Goal: Information Seeking & Learning: Find specific fact

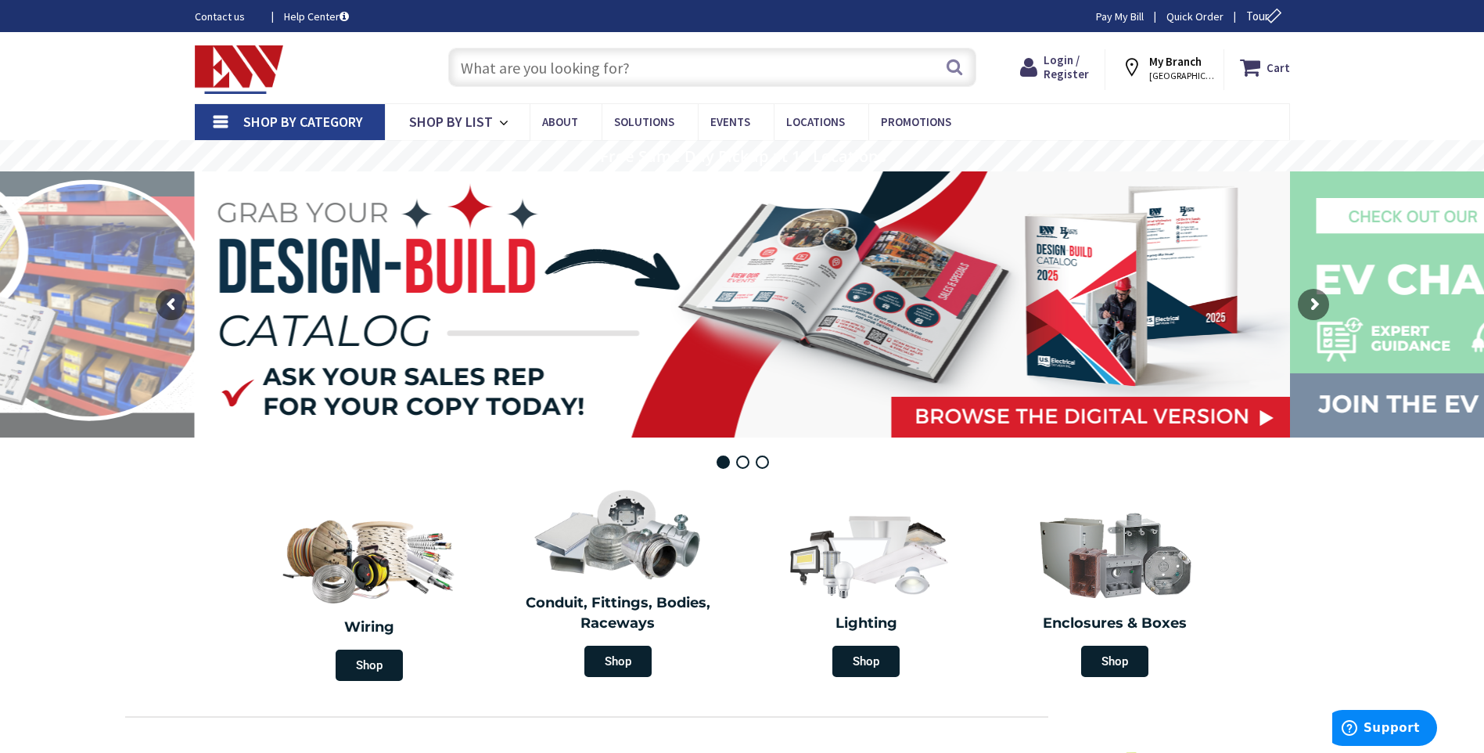
click at [592, 70] on input "text" at bounding box center [712, 67] width 528 height 39
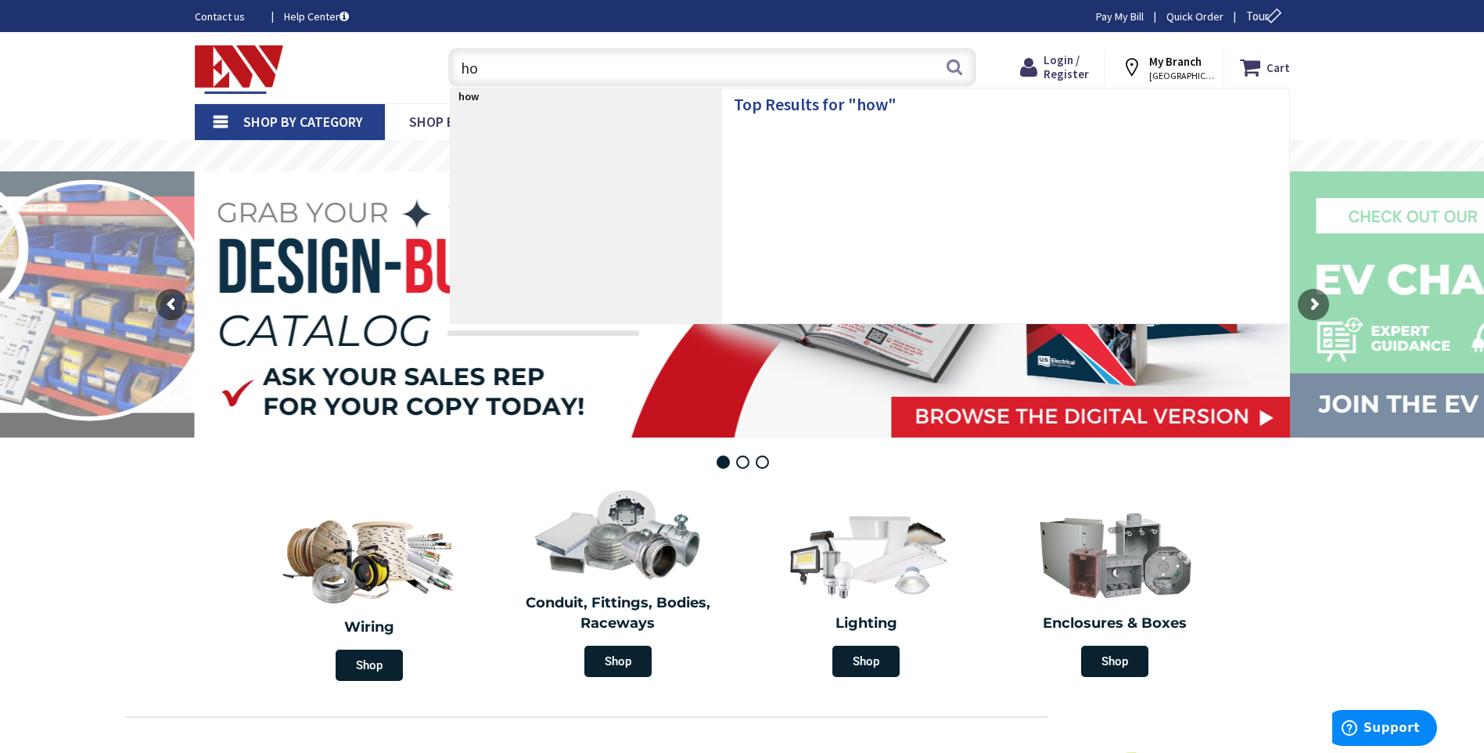
type input "h"
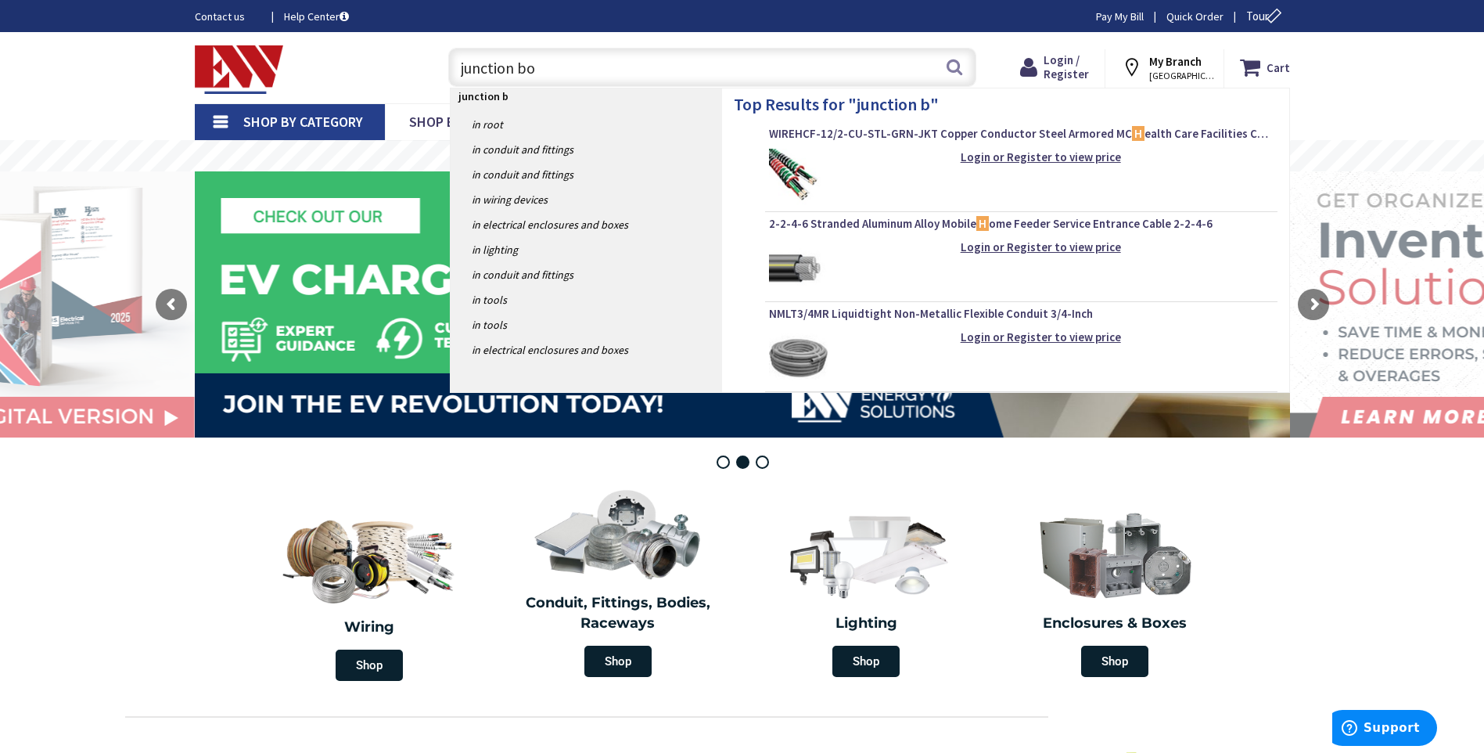
type input "junction box"
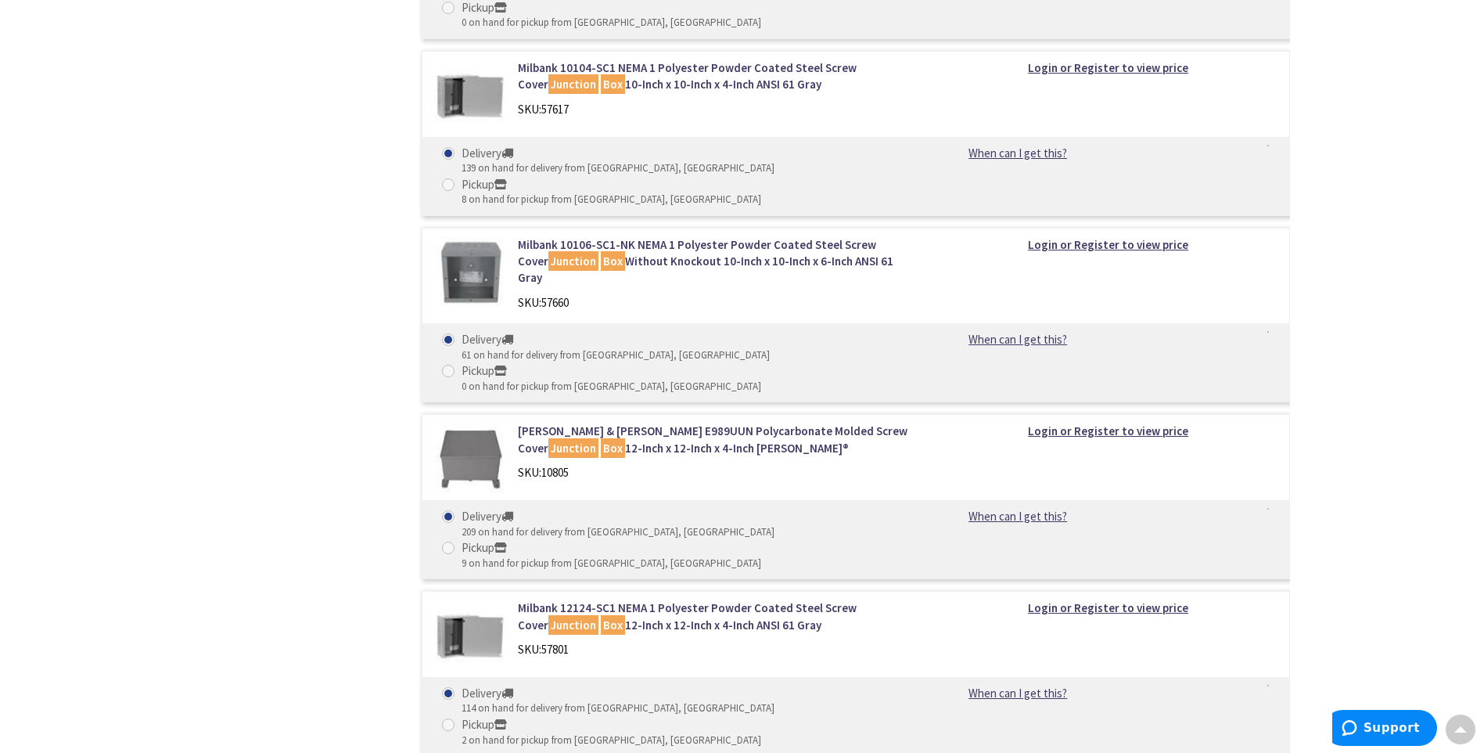
scroll to position [3442, 0]
